Goal: Check status: Check status

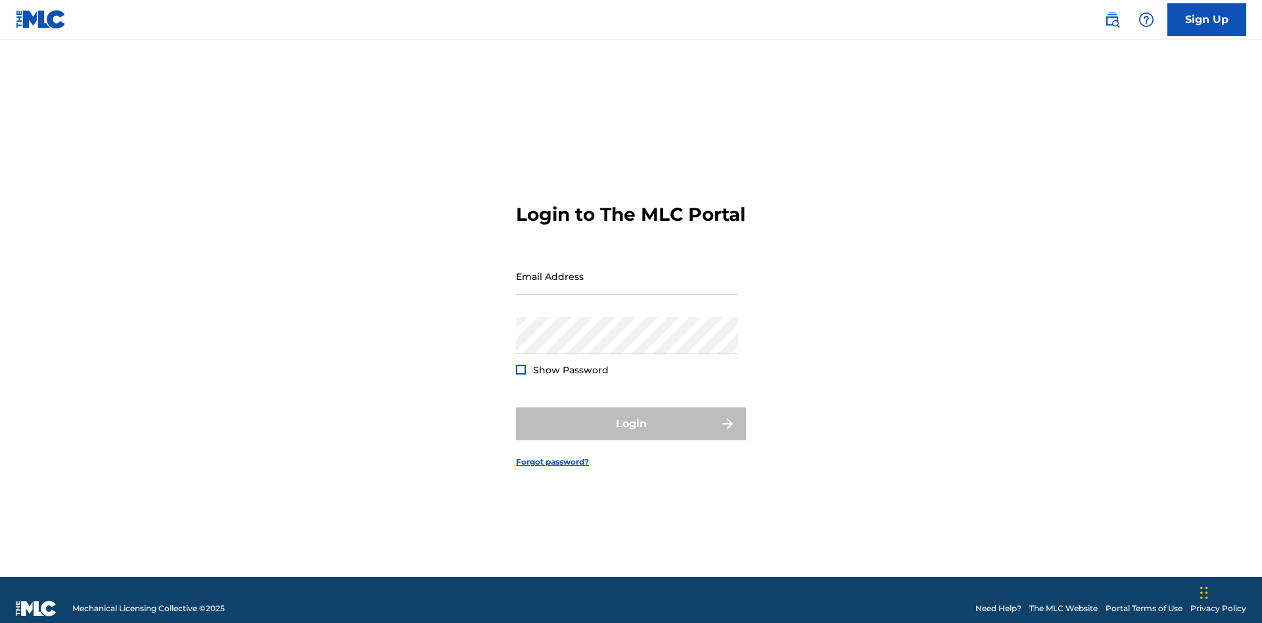
scroll to position [17, 0]
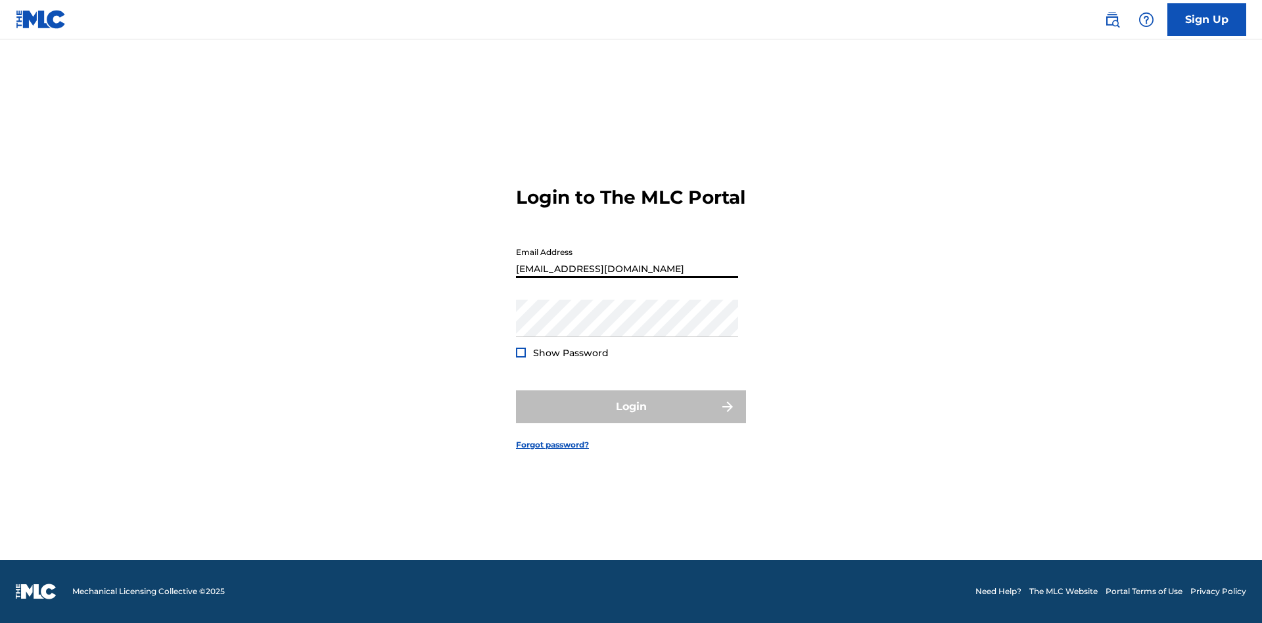
type input "[EMAIL_ADDRESS][DOMAIN_NAME]"
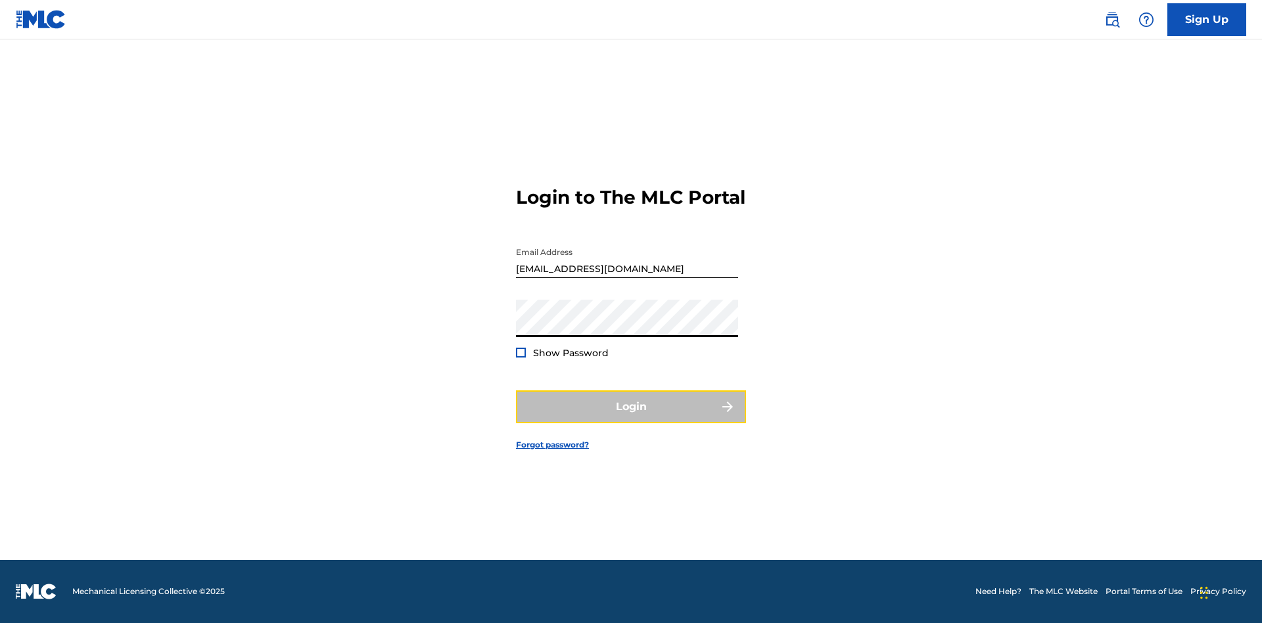
click at [631, 418] on button "Login" at bounding box center [631, 406] width 230 height 33
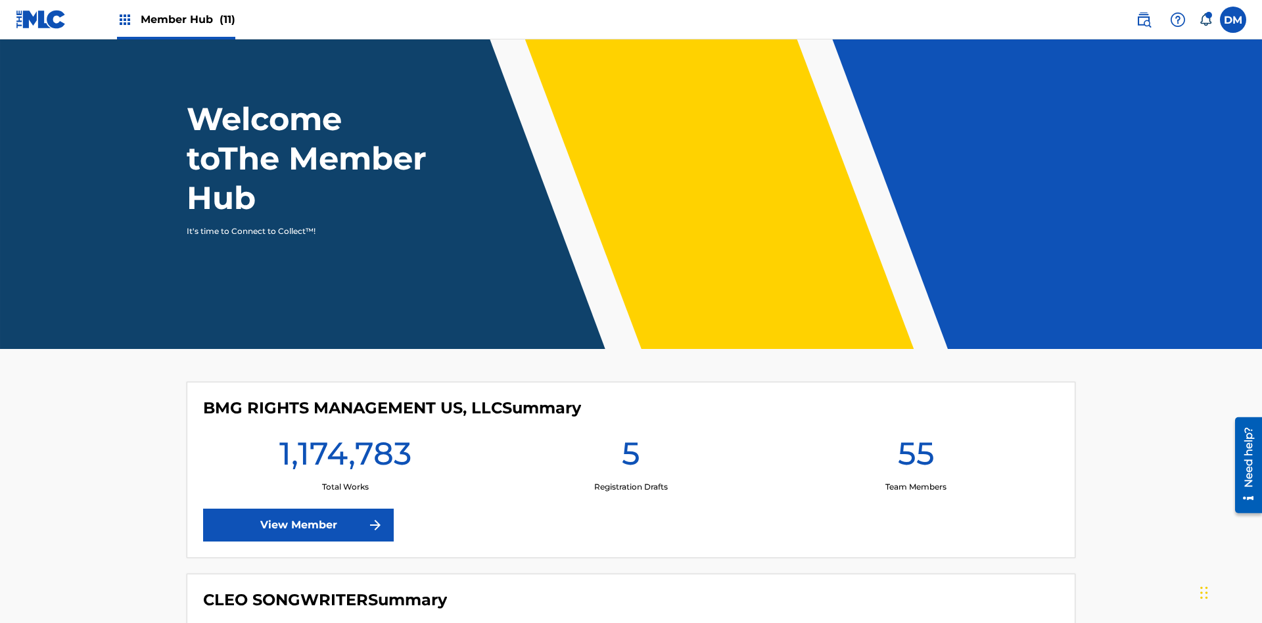
click at [187, 19] on span "Member Hub (11)" at bounding box center [188, 19] width 95 height 15
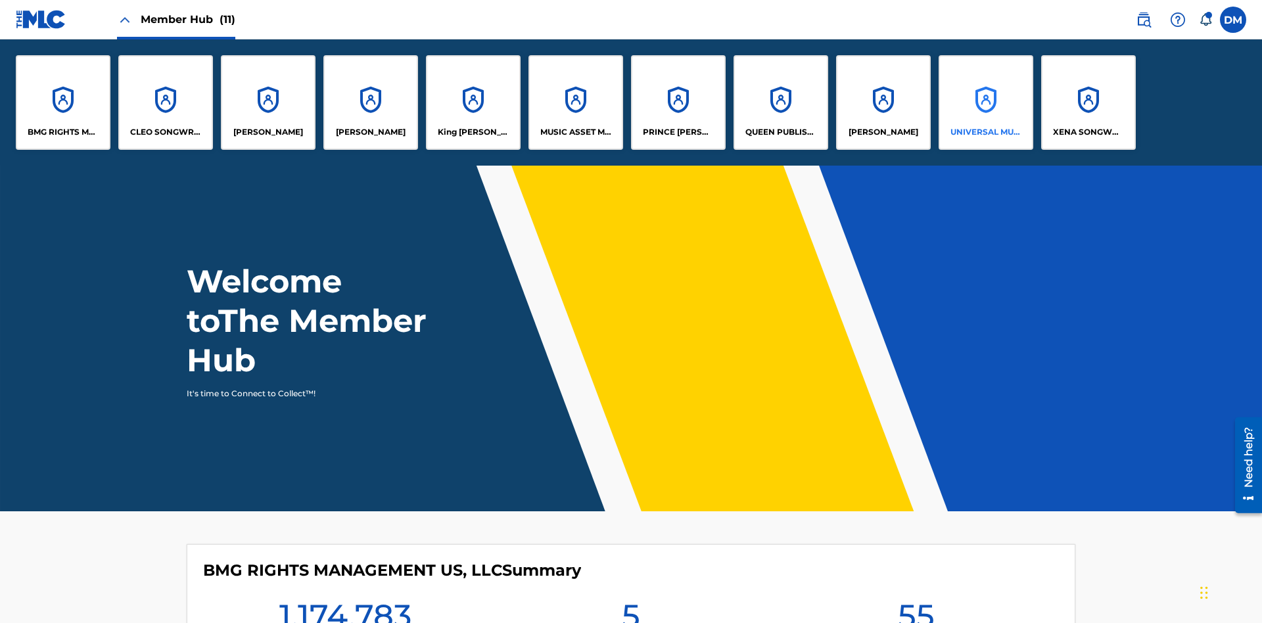
click at [985, 132] on p "UNIVERSAL MUSIC PUB GROUP" at bounding box center [987, 132] width 72 height 12
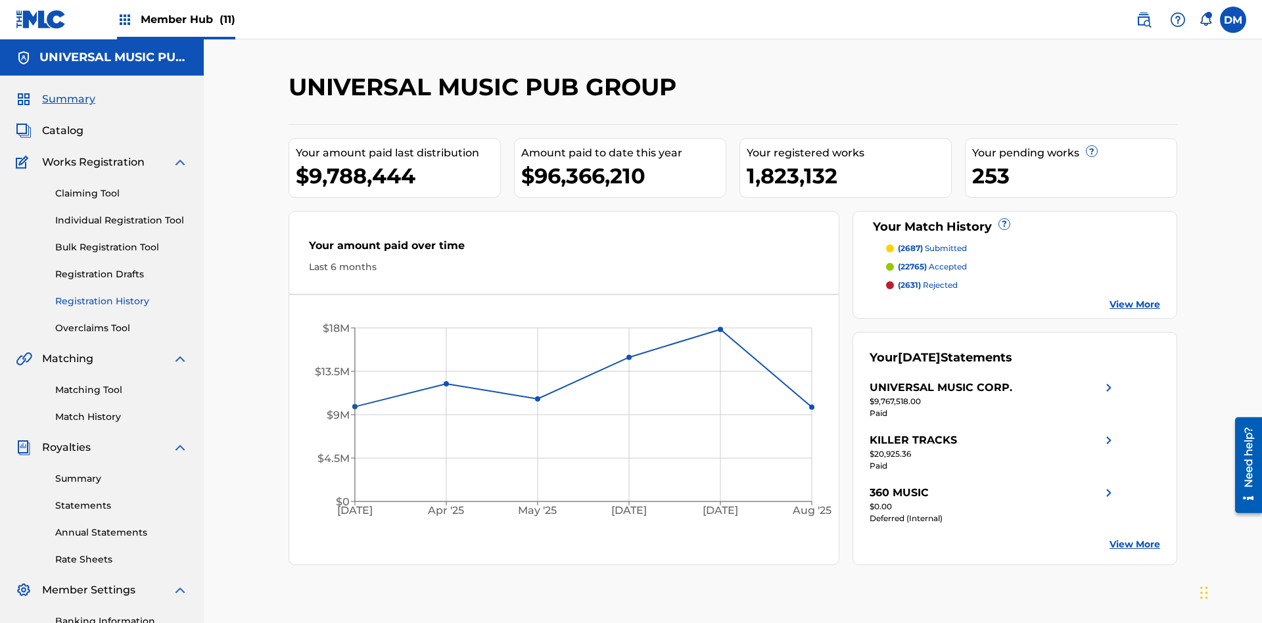
click at [122, 295] on link "Registration History" at bounding box center [121, 302] width 133 height 14
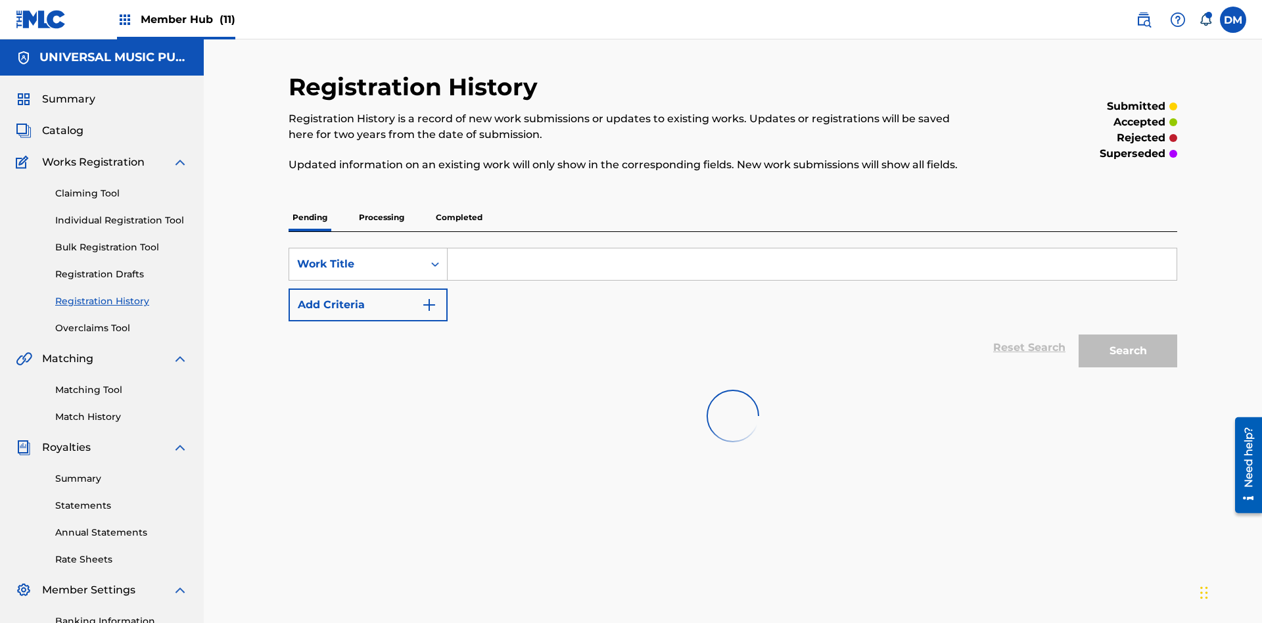
click at [381, 204] on p "Processing" at bounding box center [381, 218] width 53 height 28
click at [356, 256] on div "Work Title" at bounding box center [356, 264] width 118 height 16
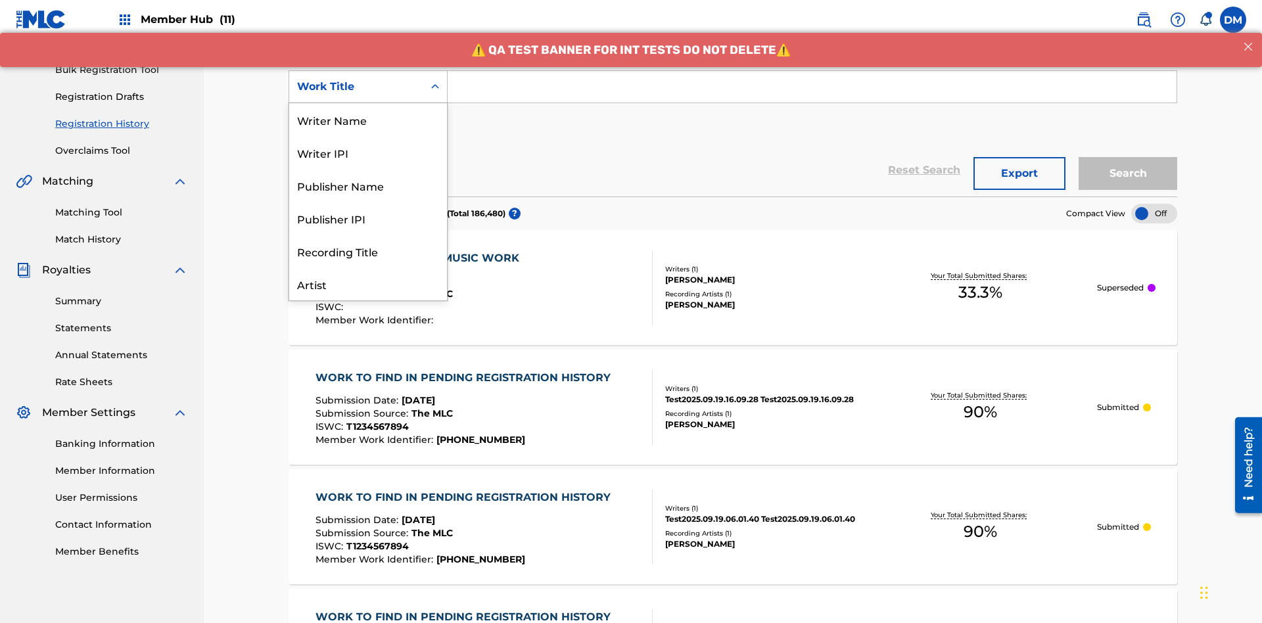
scroll to position [66, 0]
click at [368, 284] on div "Work Title" at bounding box center [368, 284] width 158 height 33
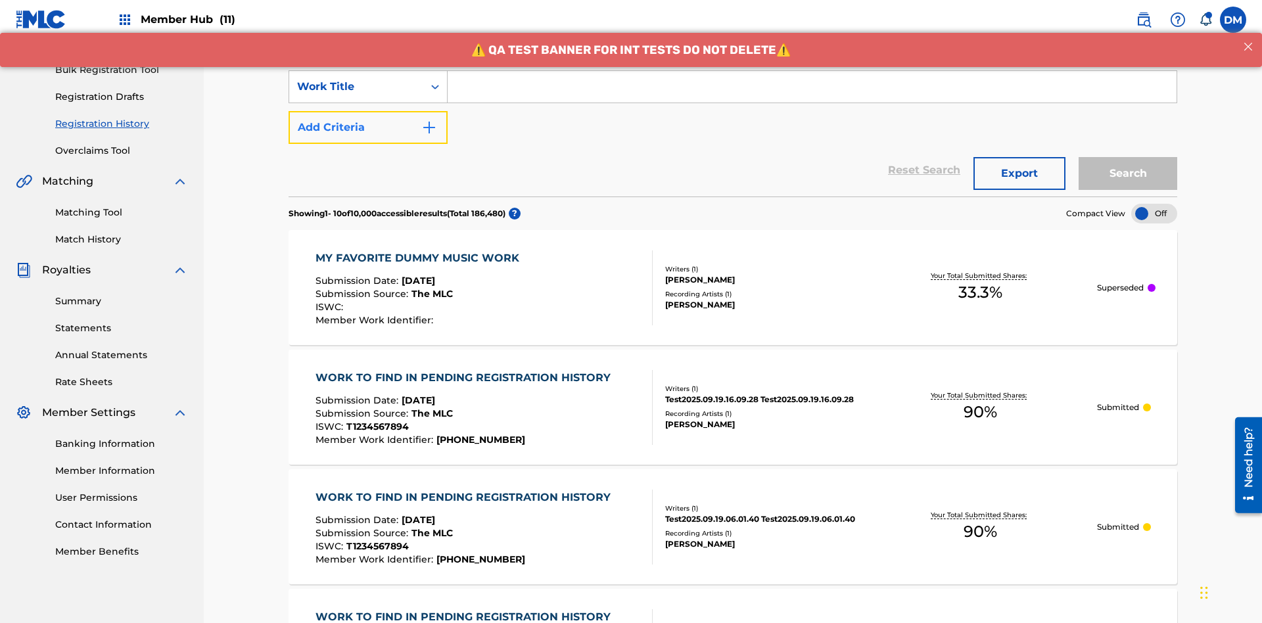
click at [368, 111] on button "Add Criteria" at bounding box center [368, 127] width 159 height 33
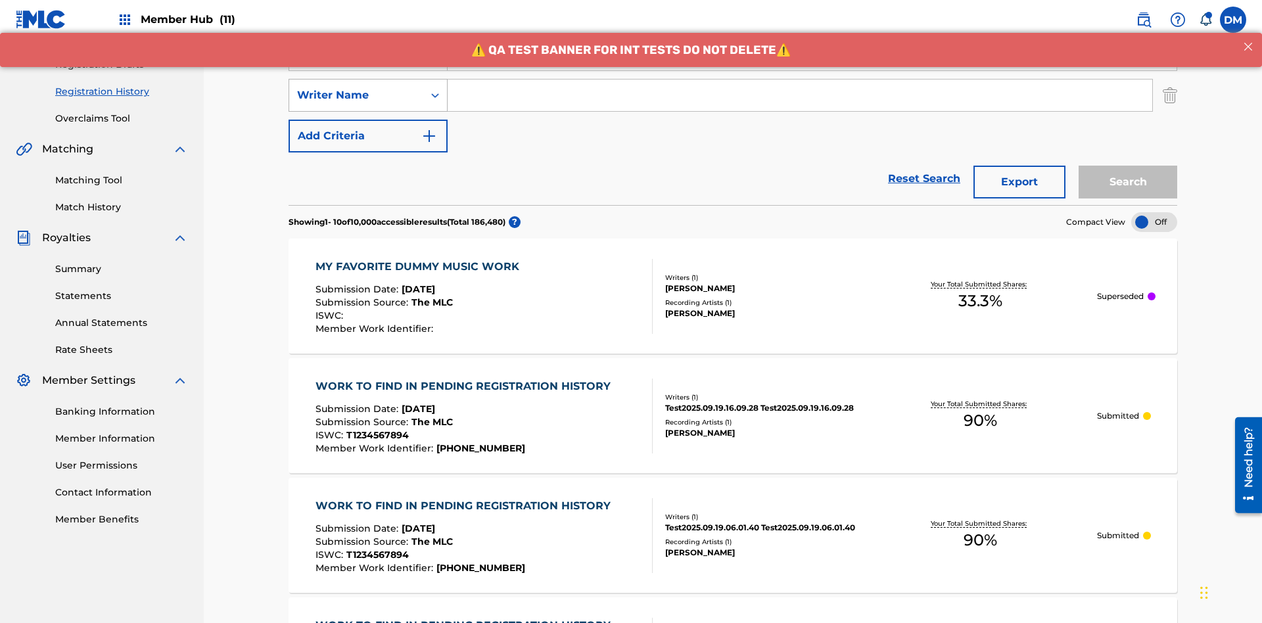
click at [356, 87] on div "Writer Name" at bounding box center [356, 95] width 118 height 16
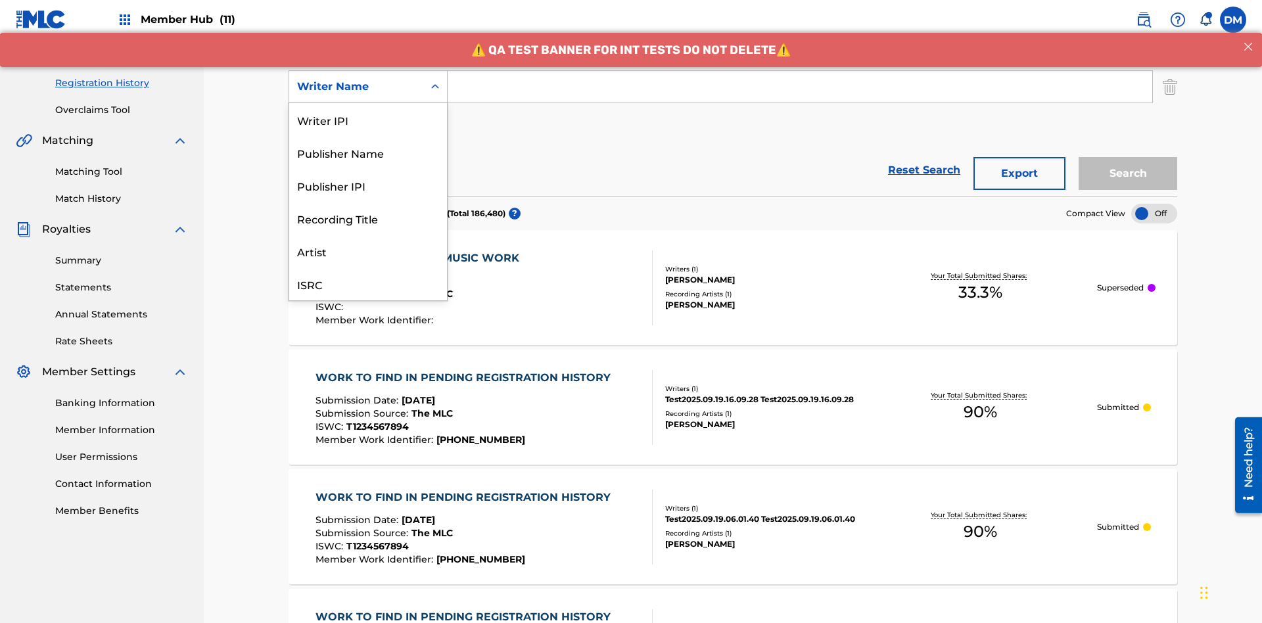
scroll to position [33, 0]
click at [368, 185] on div "Recording Title" at bounding box center [368, 185] width 158 height 33
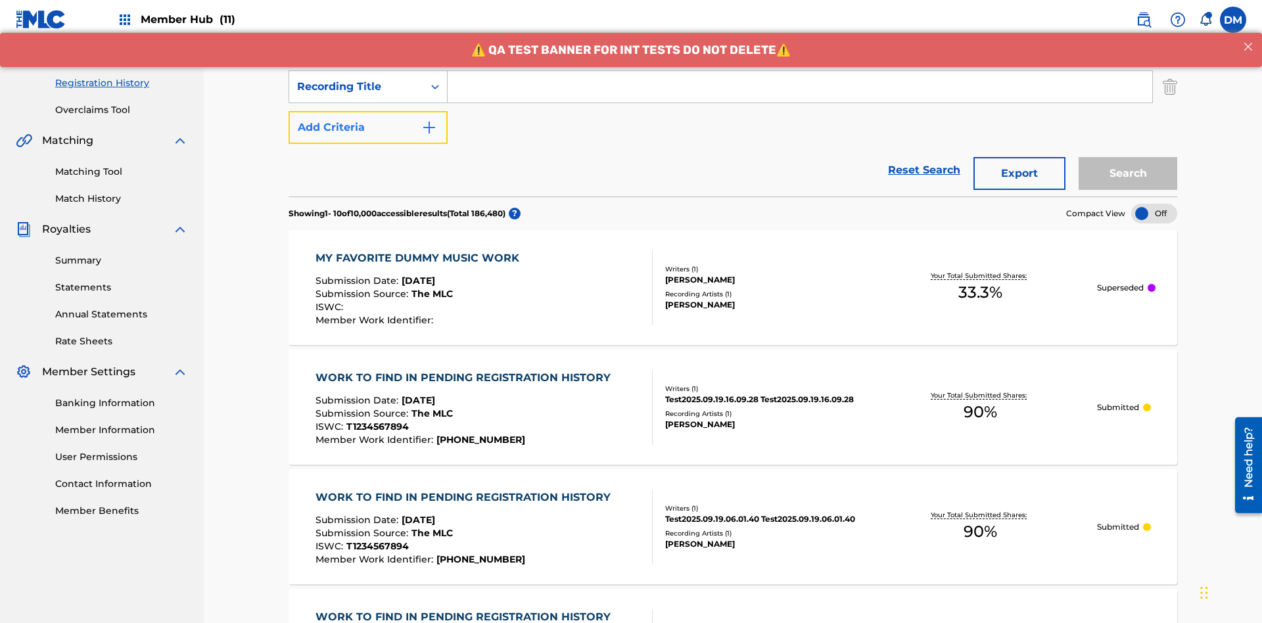
click at [368, 111] on button "Add Criteria" at bounding box center [368, 127] width 159 height 33
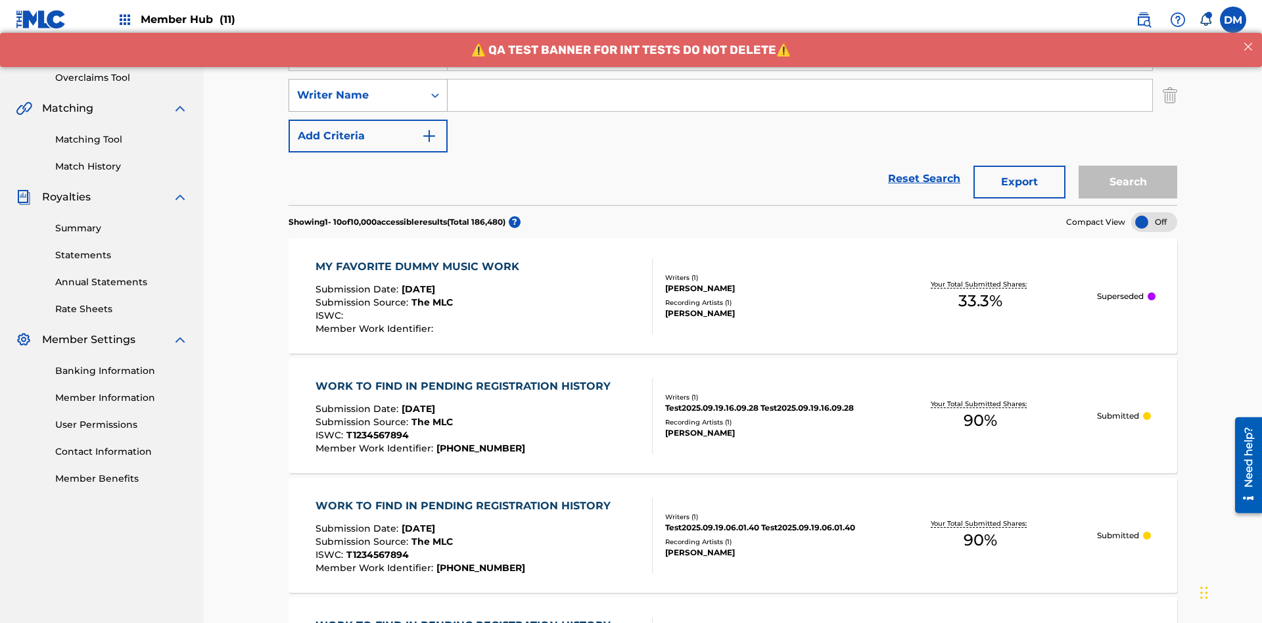
click at [356, 87] on div "Writer Name" at bounding box center [356, 95] width 118 height 16
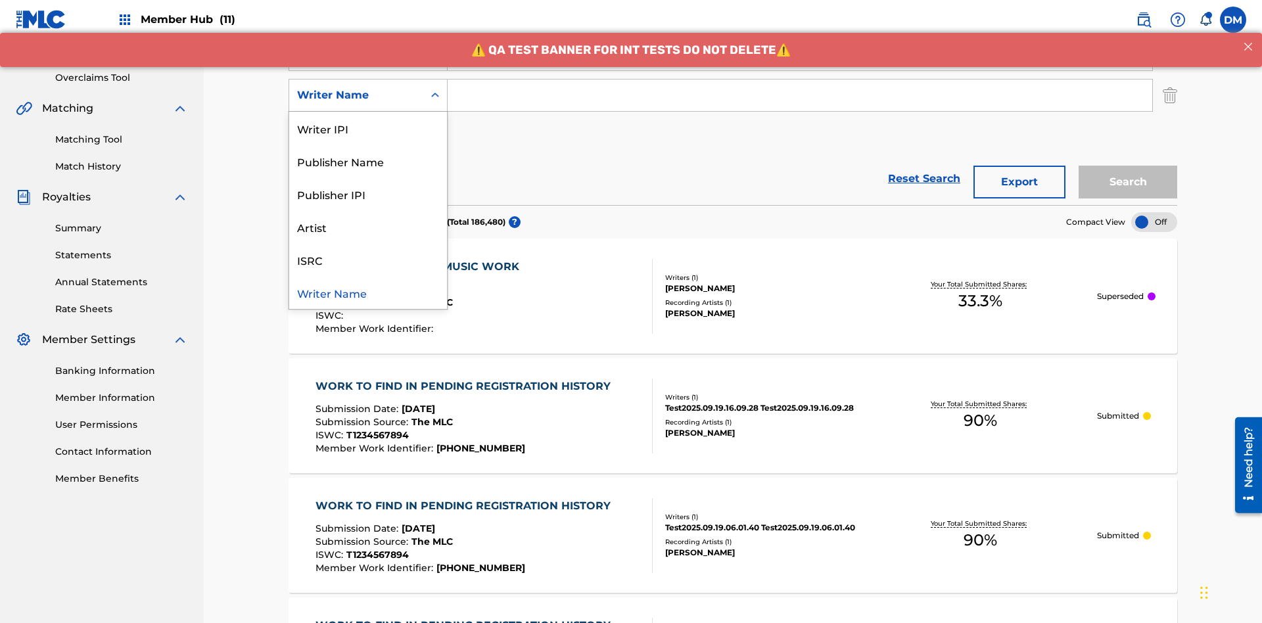
scroll to position [259, 0]
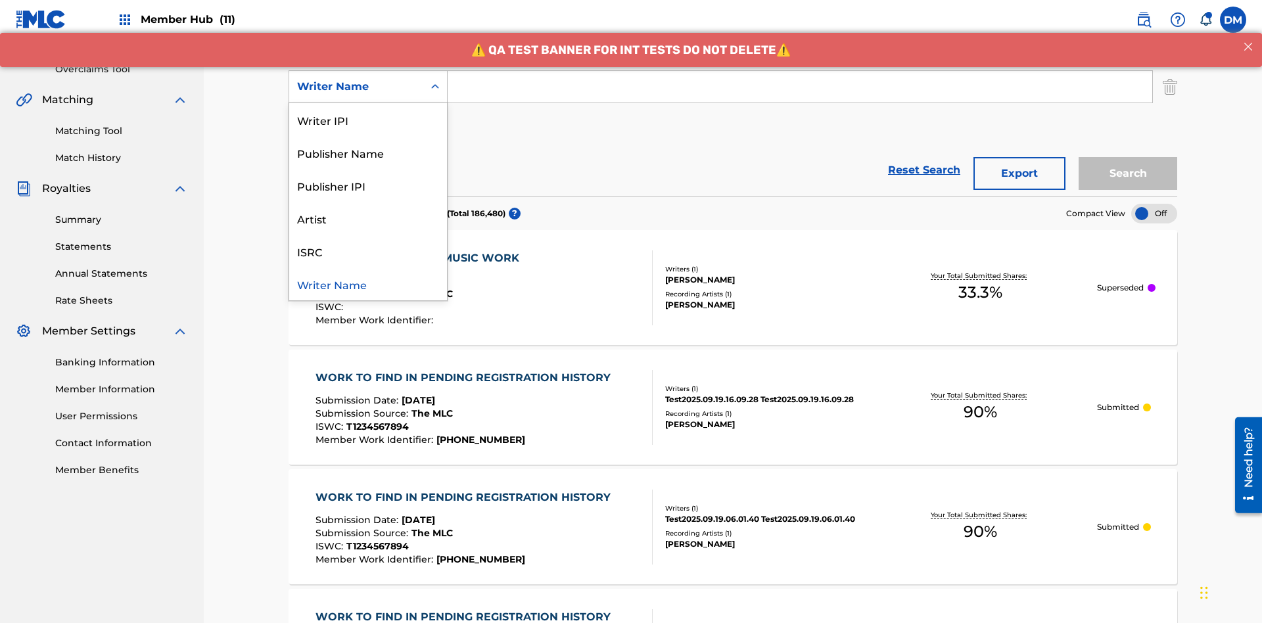
click at [368, 251] on div "ISRC" at bounding box center [368, 251] width 158 height 33
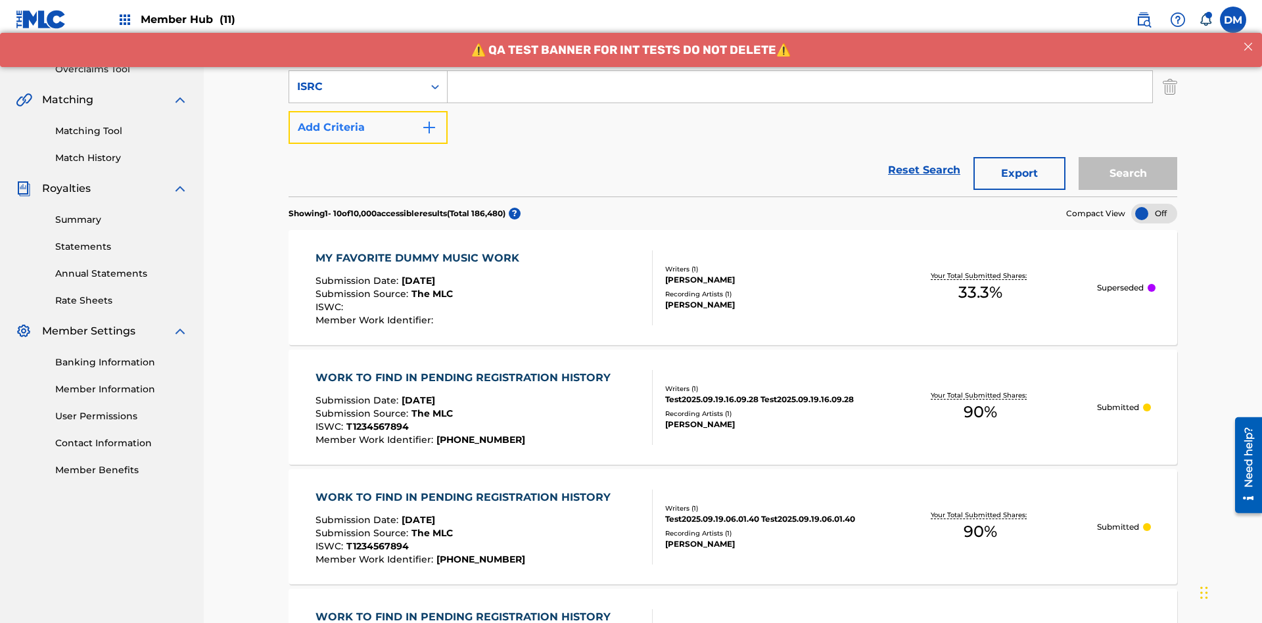
click at [368, 111] on button "Add Criteria" at bounding box center [368, 127] width 159 height 33
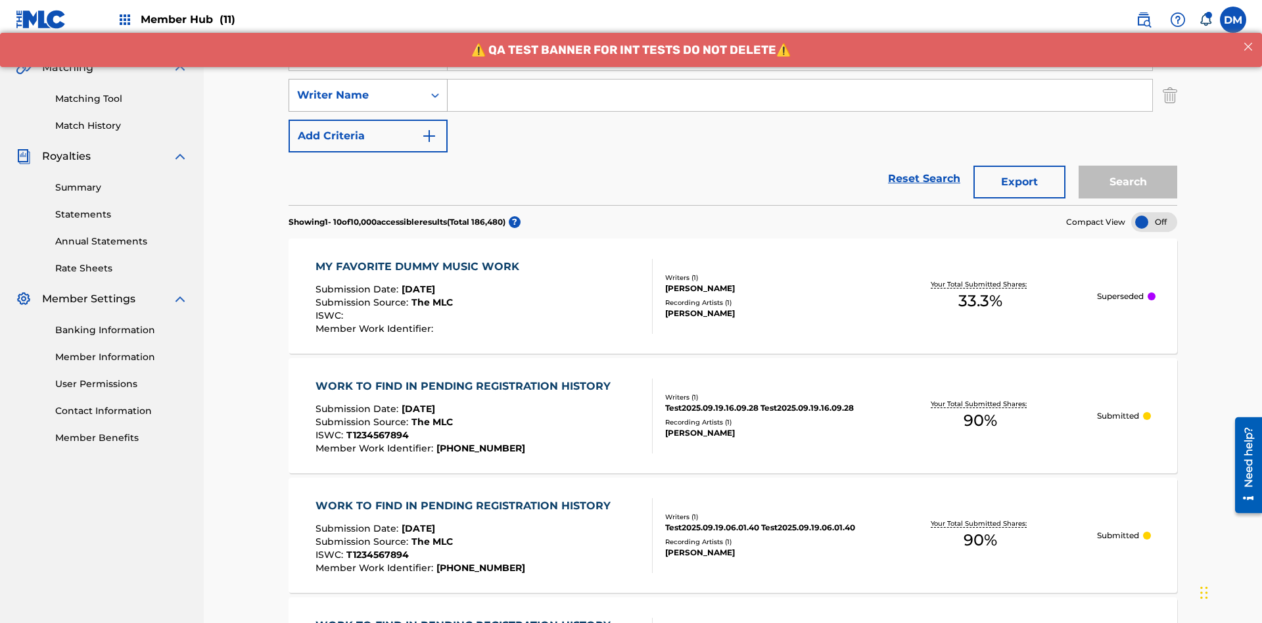
click at [356, 87] on div "Writer Name" at bounding box center [356, 95] width 118 height 16
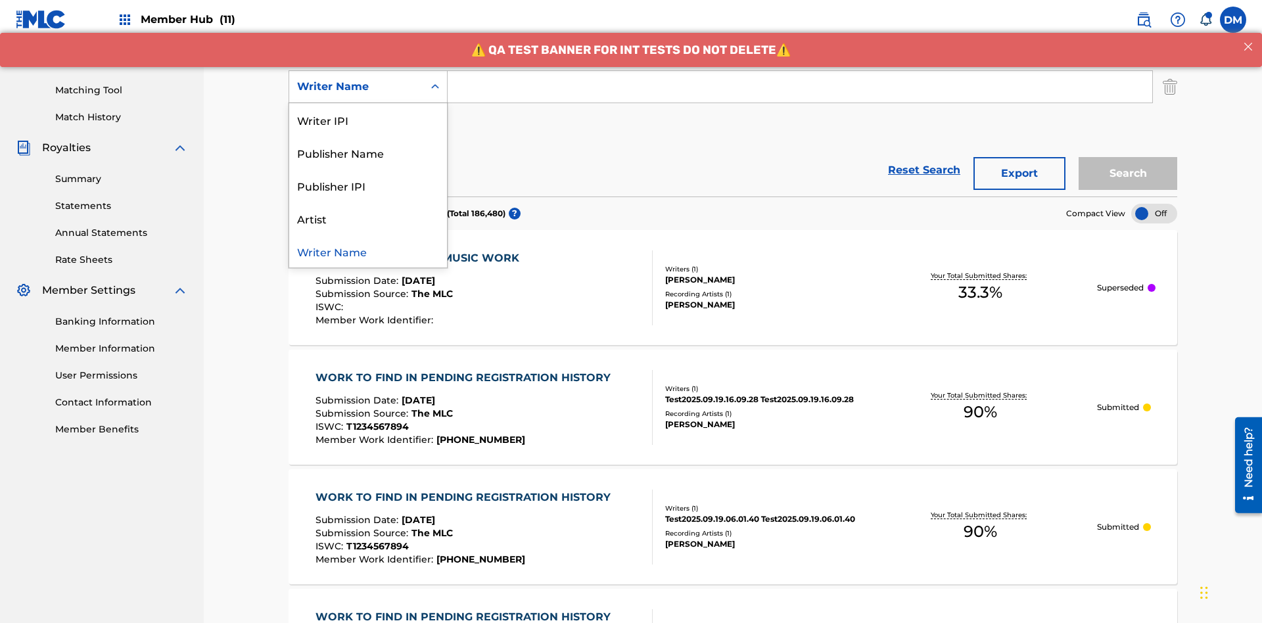
click at [368, 185] on div "Publisher IPI" at bounding box center [368, 185] width 158 height 33
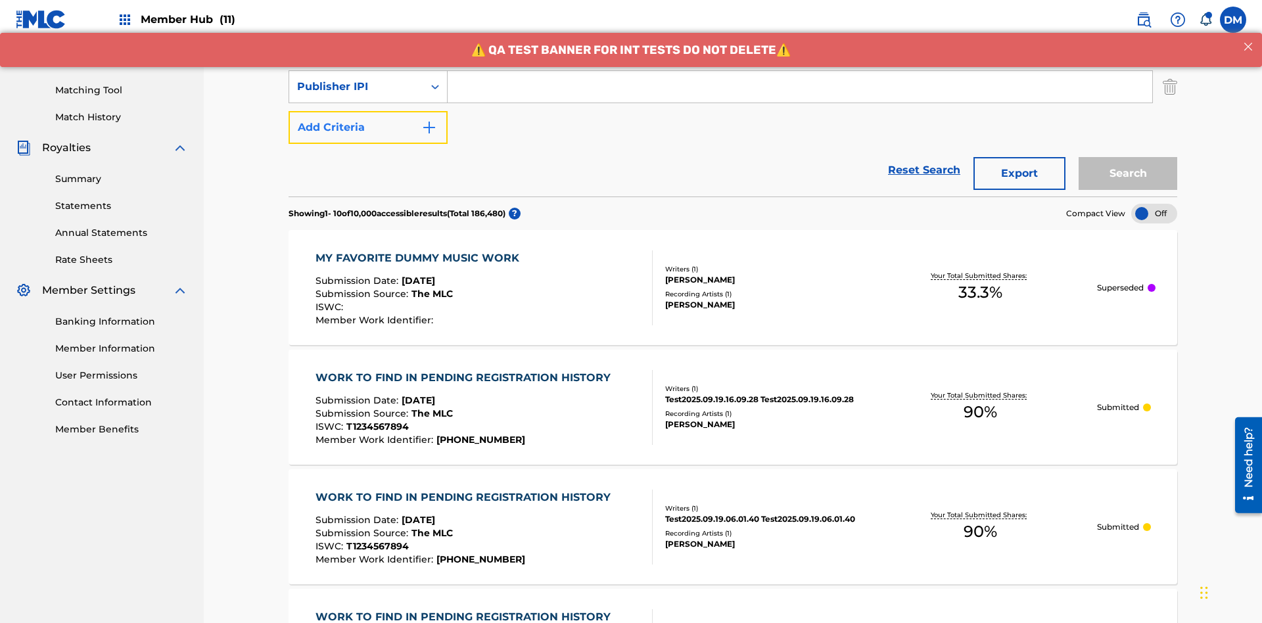
click at [368, 111] on button "Add Criteria" at bounding box center [368, 127] width 159 height 33
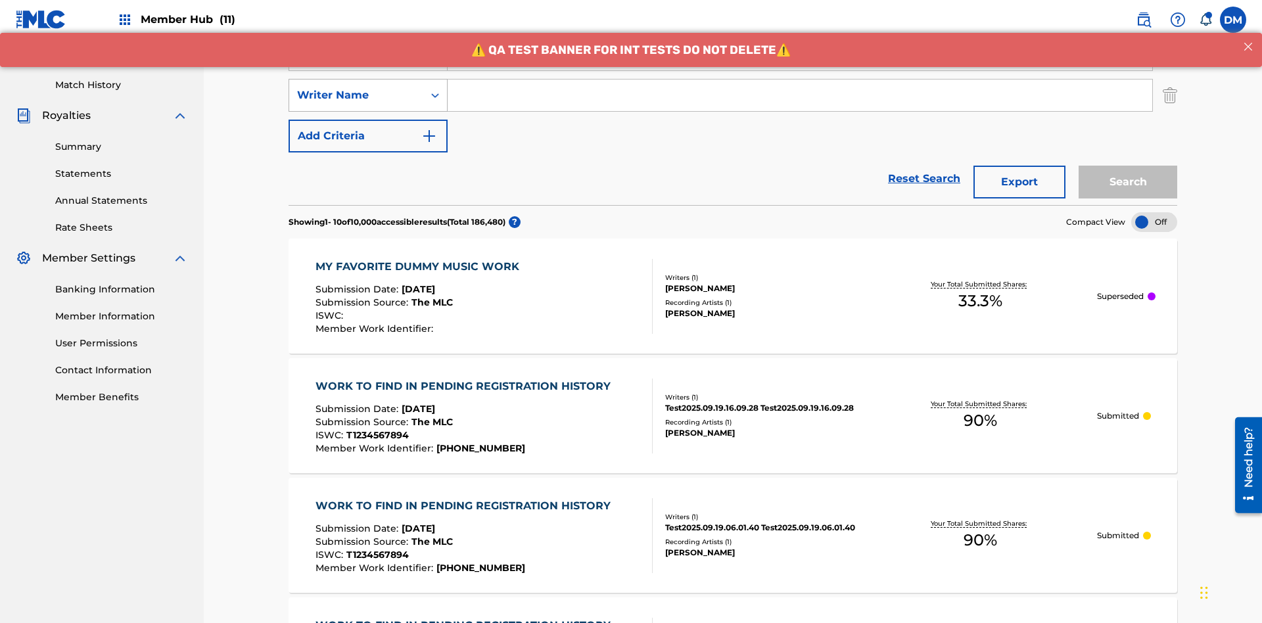
click at [356, 87] on div "Writer Name" at bounding box center [356, 95] width 118 height 16
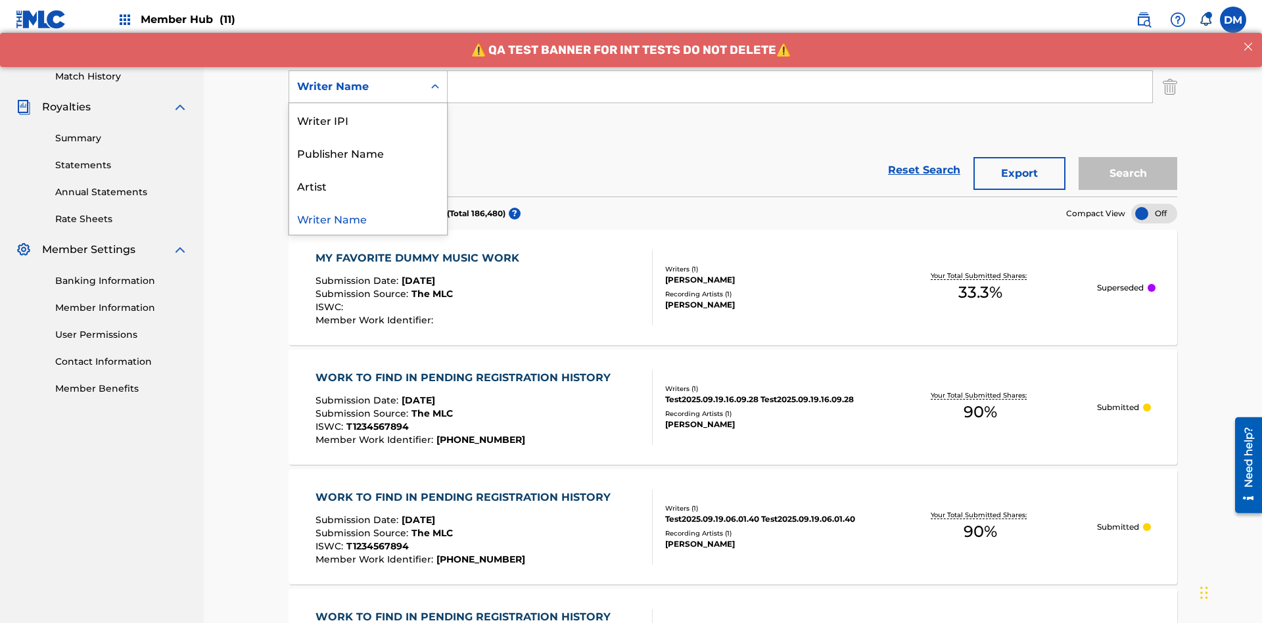
click at [368, 185] on div "Artist" at bounding box center [368, 185] width 158 height 33
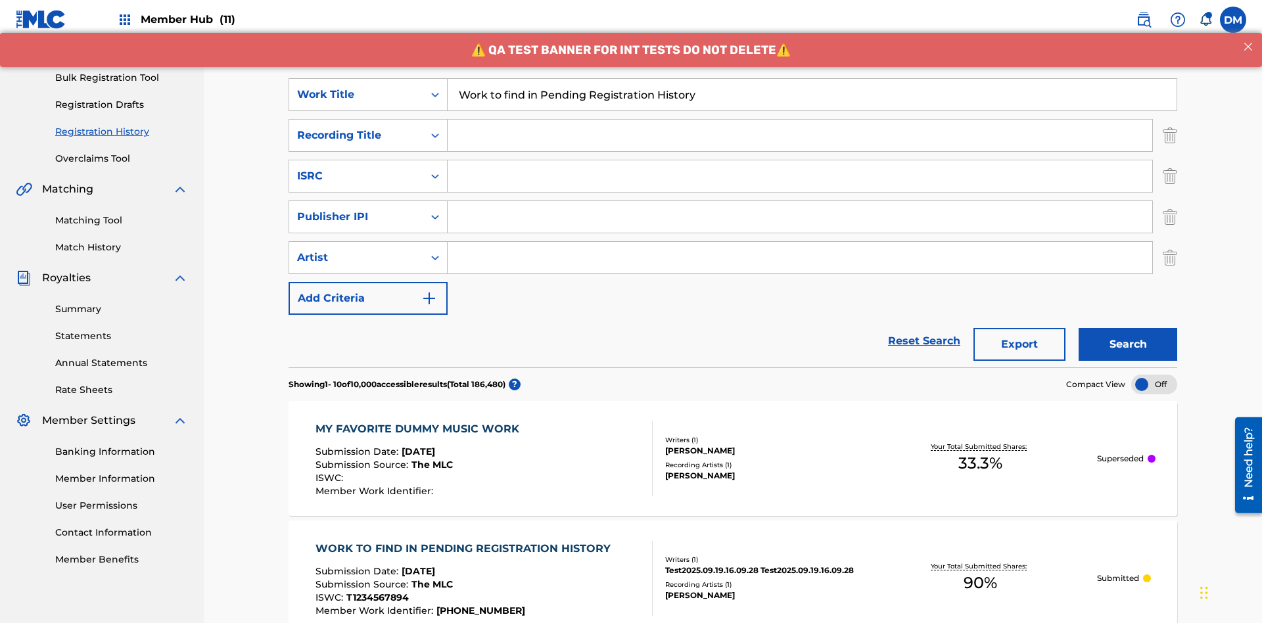
type input "Work to find in Pending Registration History"
click at [800, 120] on input "Search Form" at bounding box center [800, 136] width 705 height 32
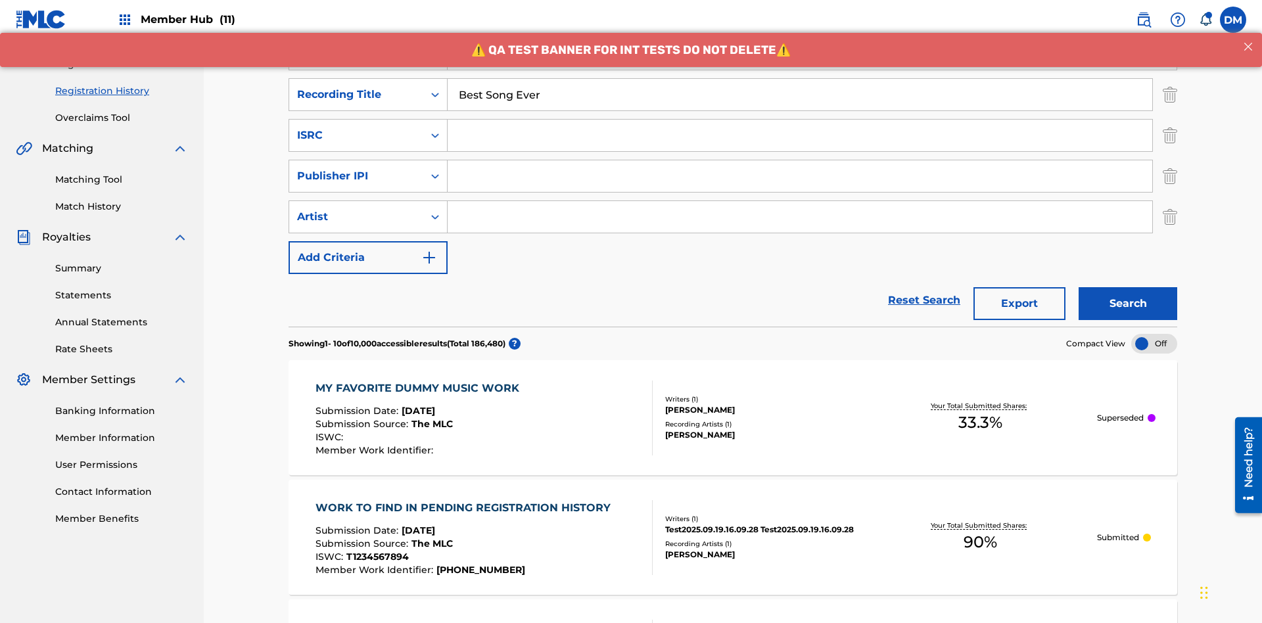
type input "Best Song Ever"
click at [800, 120] on input "Search Form" at bounding box center [800, 136] width 705 height 32
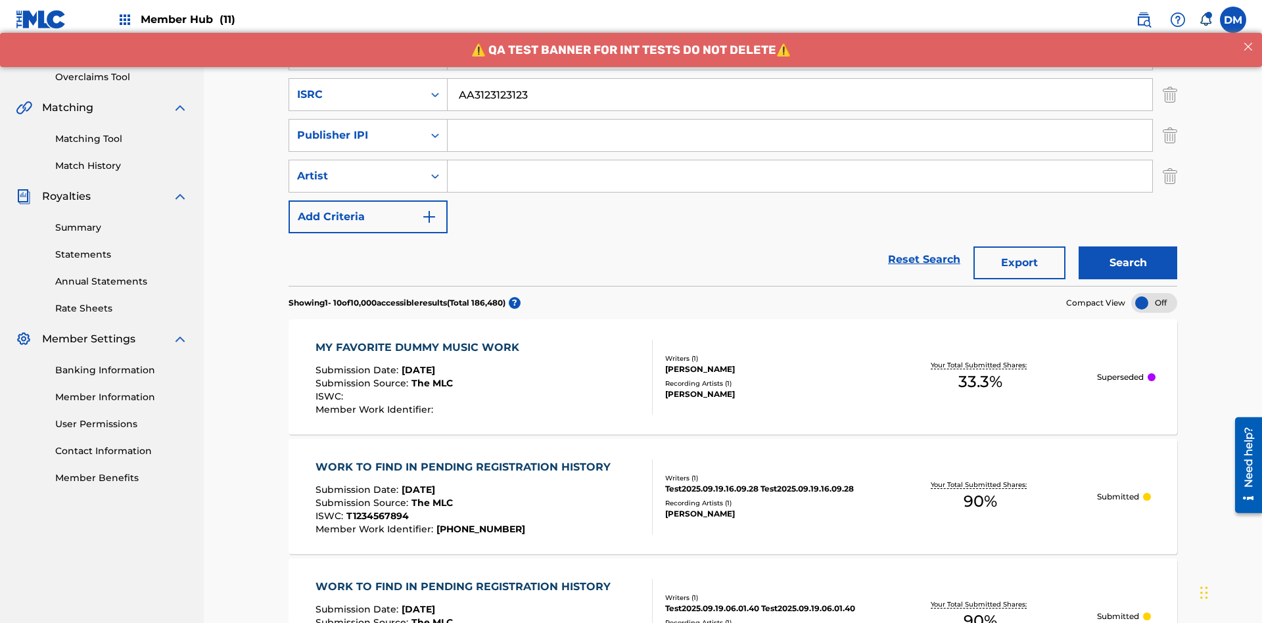
type input "AA3123123123"
click at [800, 120] on input "Search Form" at bounding box center [800, 136] width 705 height 32
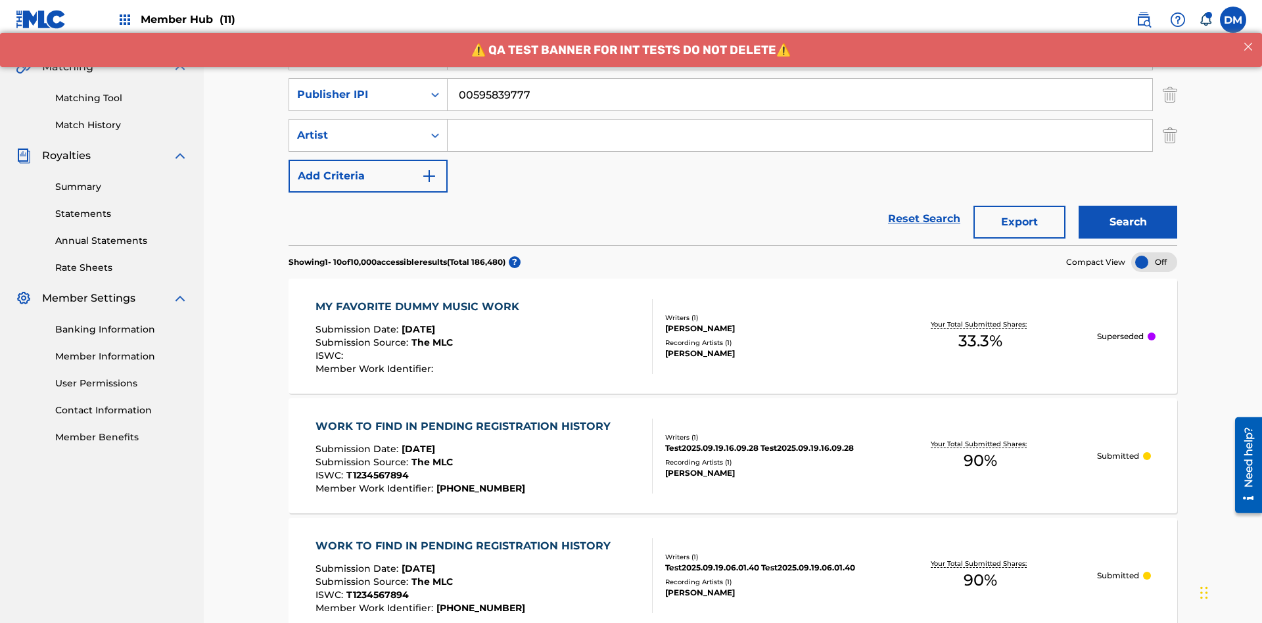
type input "00595839777"
click at [800, 120] on input "Search Form" at bounding box center [800, 136] width 705 height 32
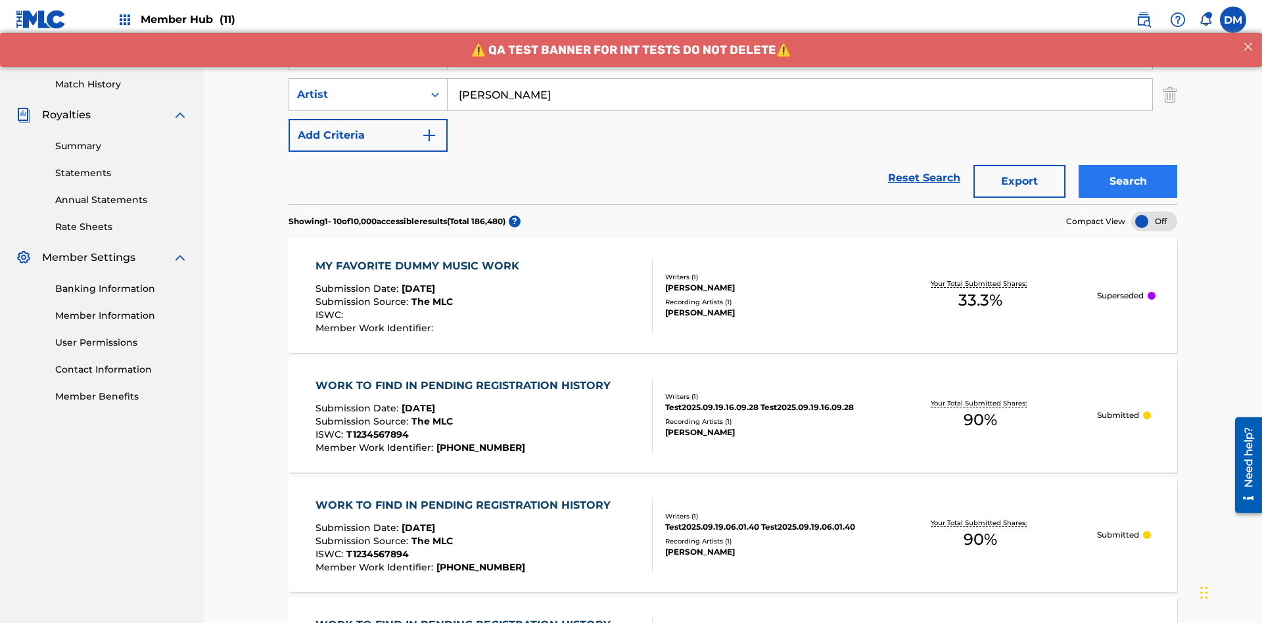
type input "[PERSON_NAME]"
click at [1128, 165] on button "Search" at bounding box center [1128, 181] width 99 height 33
